Goal: Find specific page/section: Find specific page/section

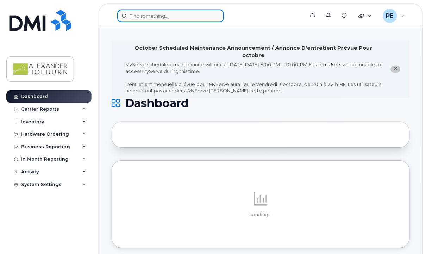
click at [135, 14] on input at bounding box center [170, 16] width 107 height 13
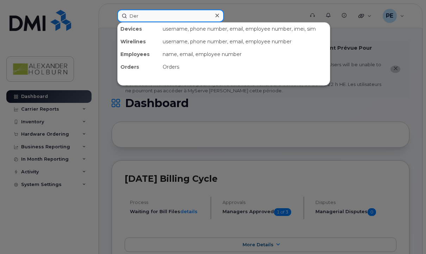
type input "[PERSON_NAME]"
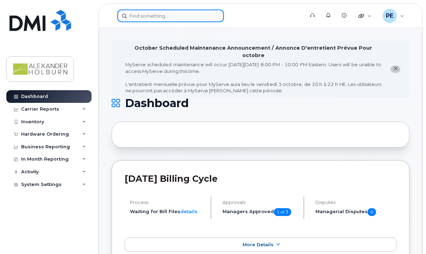
click at [176, 21] on input at bounding box center [170, 16] width 107 height 13
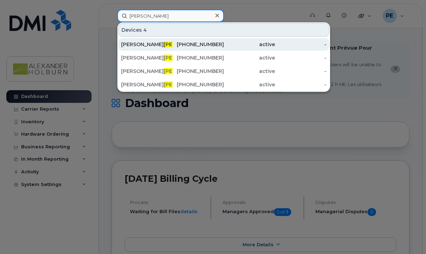
type input "Dery"
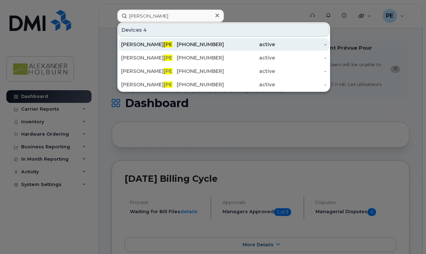
click at [197, 43] on div "604-202-1453" at bounding box center [197, 44] width 51 height 7
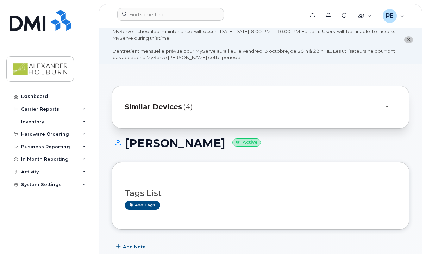
scroll to position [15, 0]
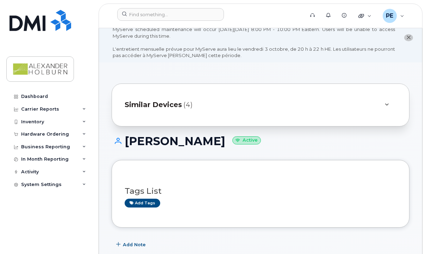
click at [410, 40] on button "close notification" at bounding box center [408, 37] width 9 height 7
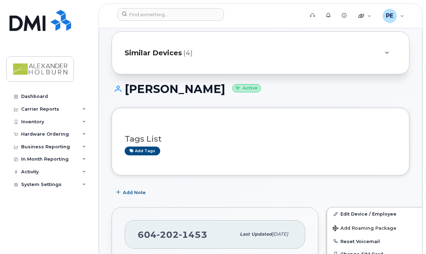
scroll to position [0, 0]
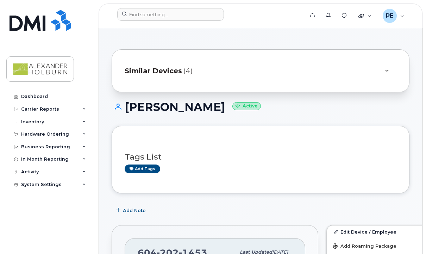
click at [151, 68] on span "Similar Devices" at bounding box center [153, 71] width 57 height 10
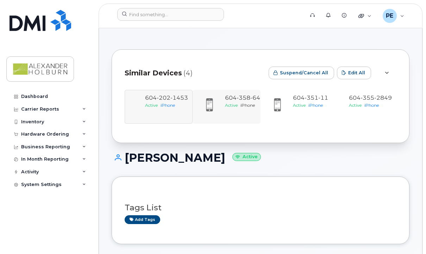
click at [228, 101] on span "604 358 6471" at bounding box center [246, 97] width 43 height 7
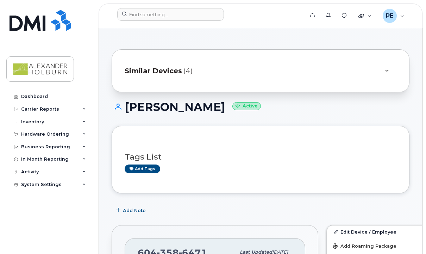
click at [169, 71] on span "Similar Devices" at bounding box center [153, 71] width 57 height 10
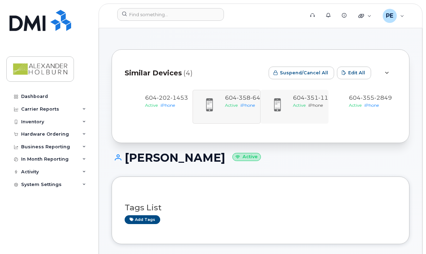
click at [289, 99] on div at bounding box center [277, 105] width 25 height 22
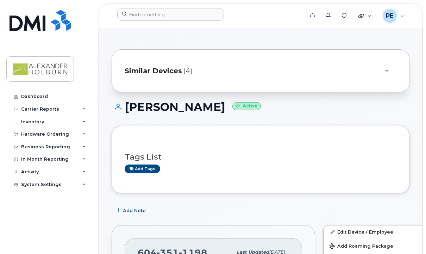
click at [383, 73] on div at bounding box center [386, 71] width 8 height 8
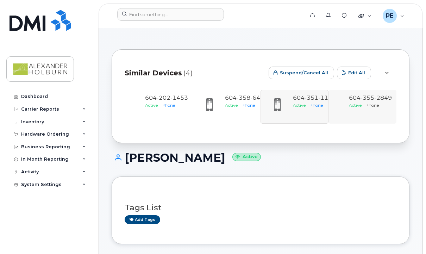
click at [382, 101] on span "2849" at bounding box center [383, 97] width 18 height 7
